Goal: Information Seeking & Learning: Learn about a topic

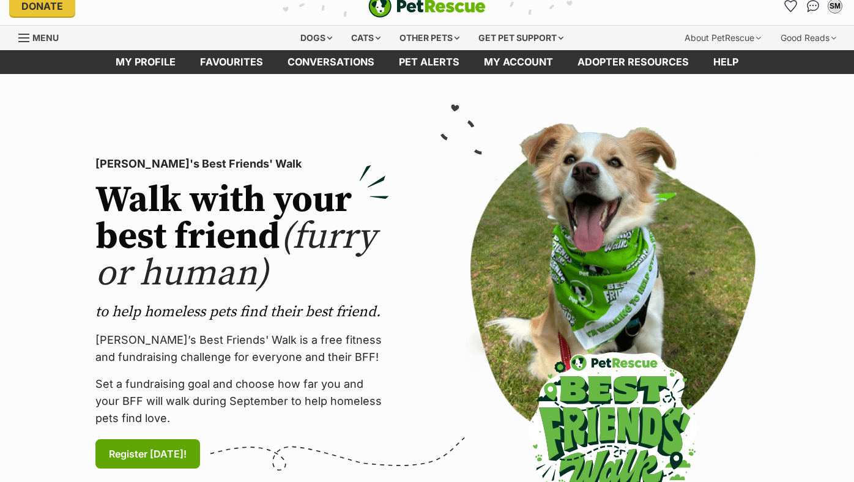
scroll to position [4, 0]
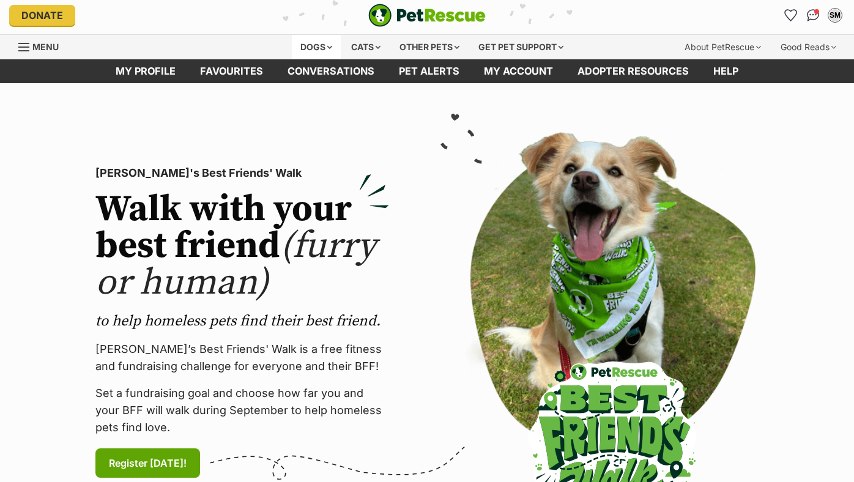
click at [320, 40] on div "Dogs" at bounding box center [316, 47] width 49 height 24
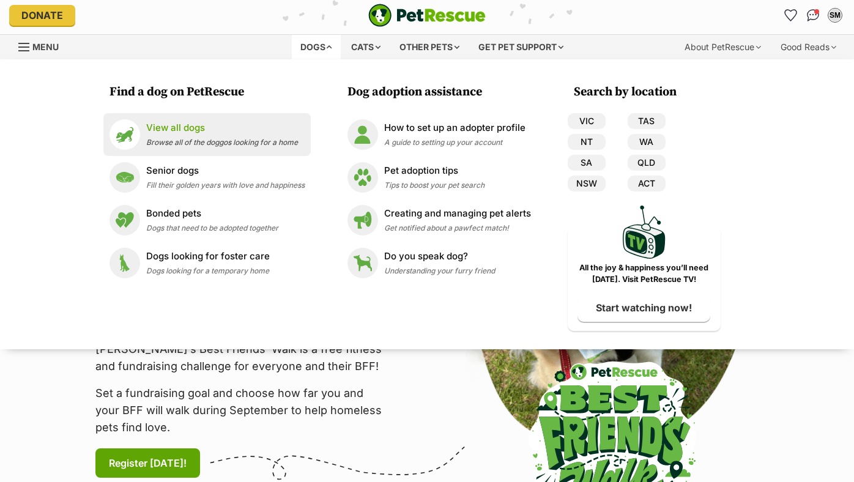
click at [178, 139] on span "Browse all of the doggos looking for a home" at bounding box center [222, 142] width 152 height 9
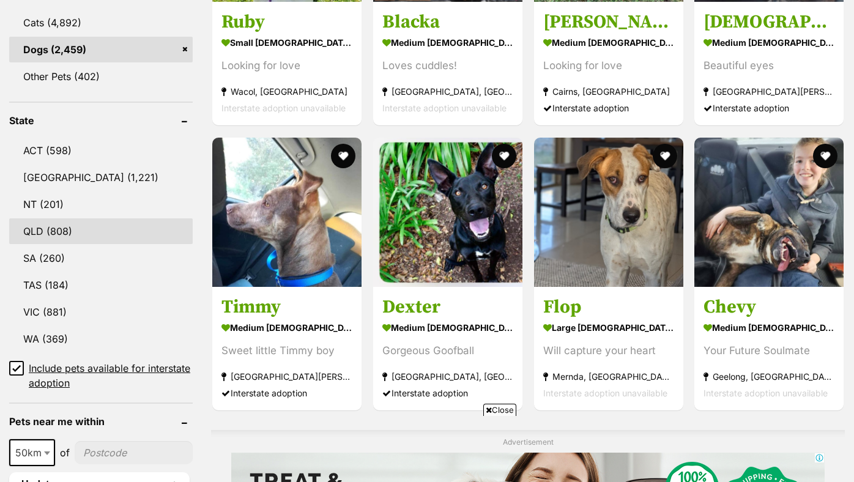
click at [106, 233] on link "QLD (808)" at bounding box center [101, 231] width 184 height 26
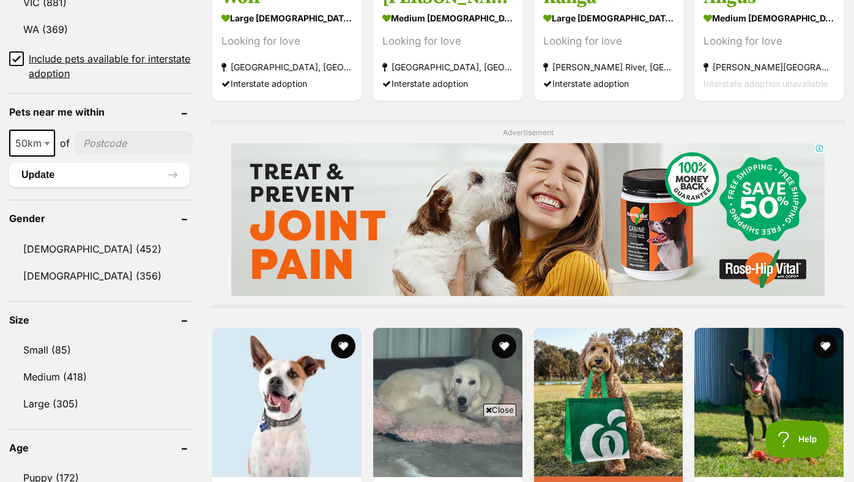
scroll to position [856, 0]
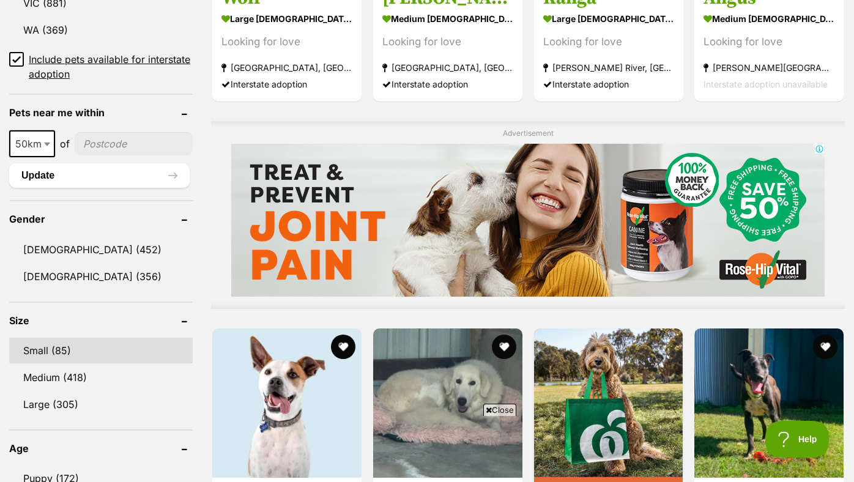
click at [47, 357] on link "Small (85)" at bounding box center [101, 351] width 184 height 26
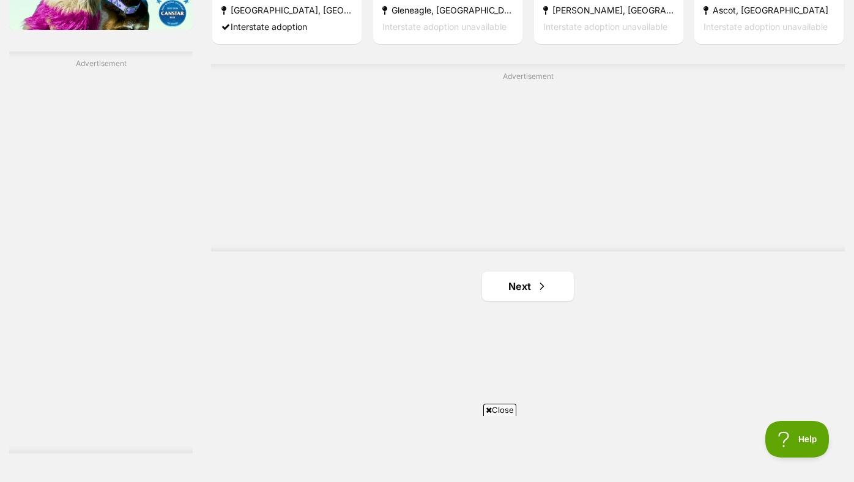
scroll to position [2119, 0]
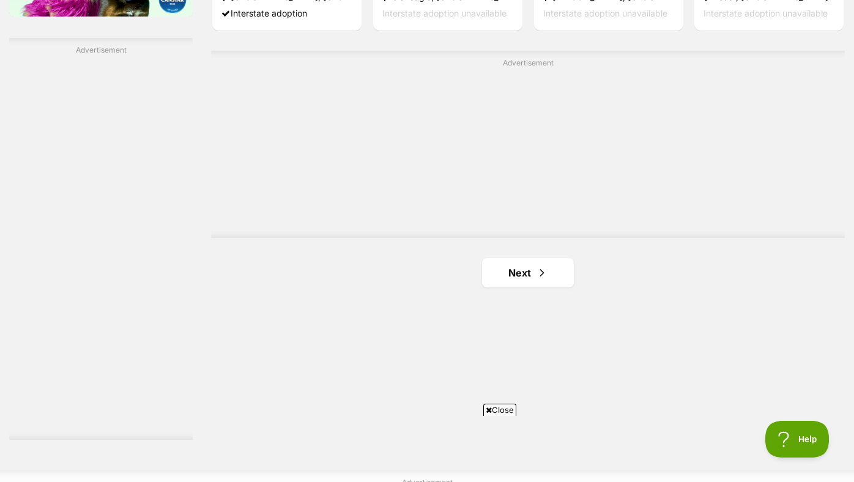
click at [504, 282] on link "Next" at bounding box center [528, 272] width 92 height 29
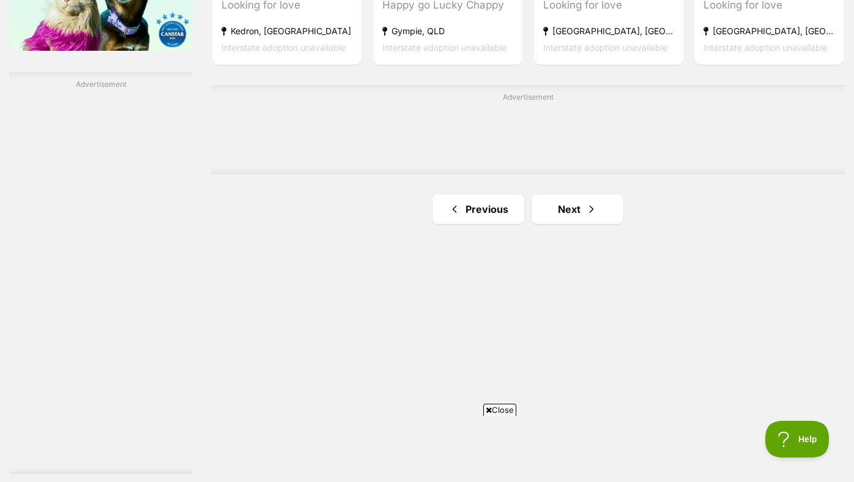
scroll to position [2108, 0]
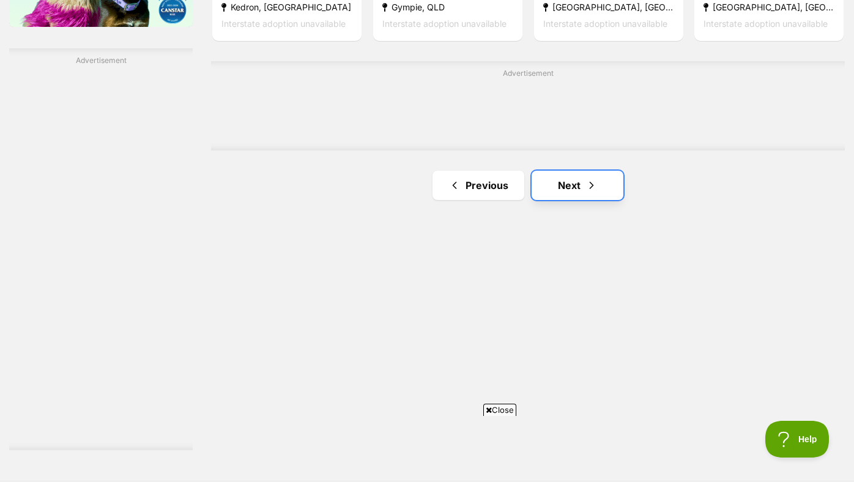
click at [555, 195] on link "Next" at bounding box center [578, 185] width 92 height 29
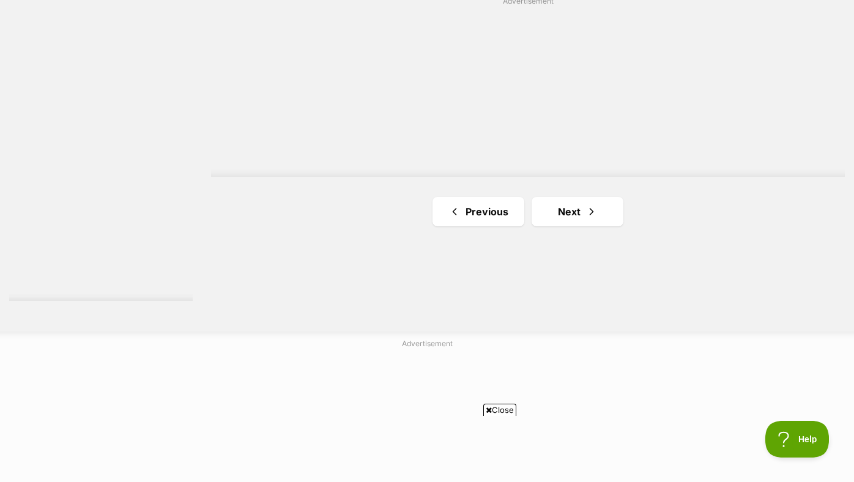
scroll to position [2269, 0]
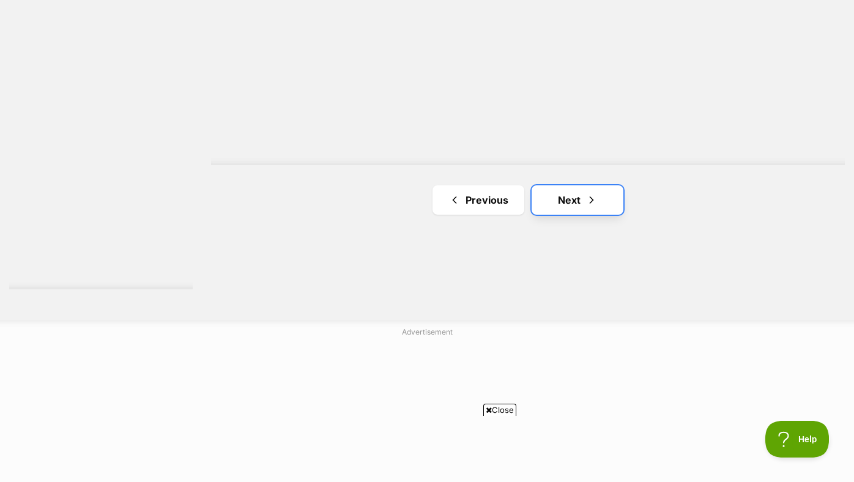
click at [570, 195] on link "Next" at bounding box center [578, 199] width 92 height 29
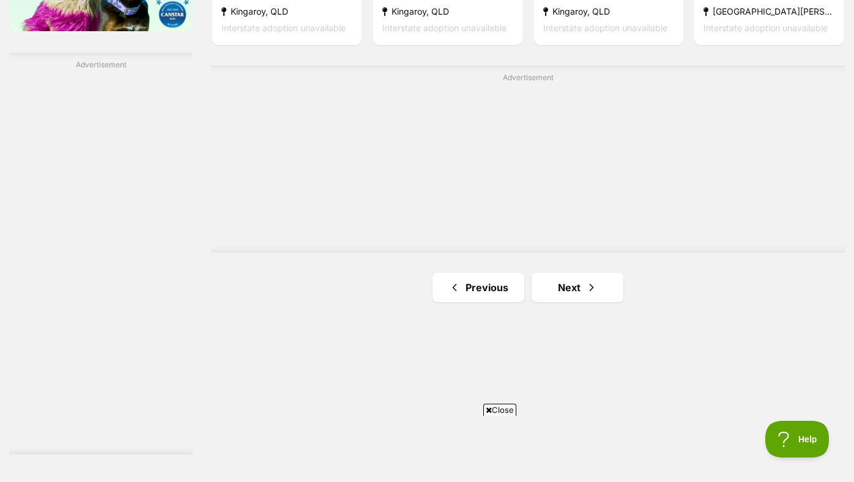
scroll to position [2206, 0]
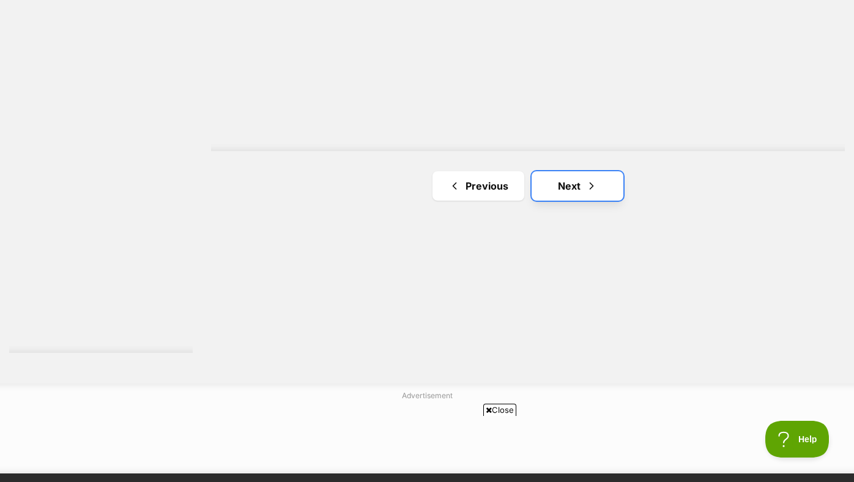
click at [561, 176] on link "Next" at bounding box center [578, 185] width 92 height 29
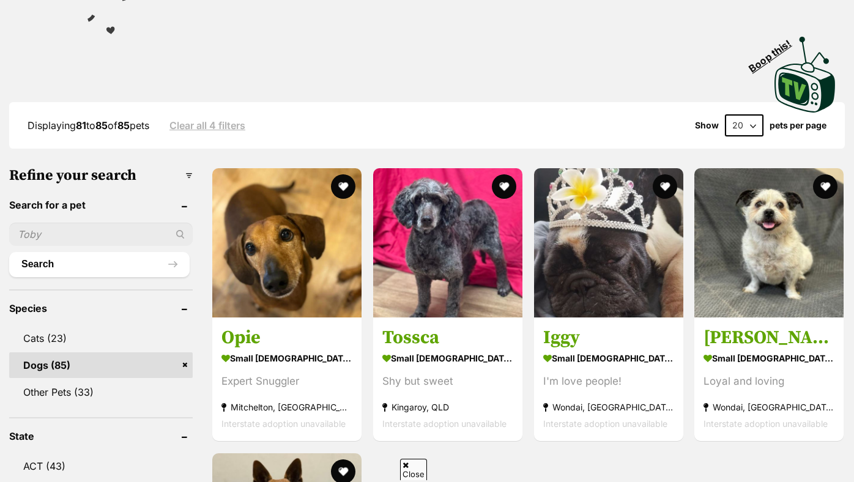
scroll to position [275, 0]
